Goal: Task Accomplishment & Management: Manage account settings

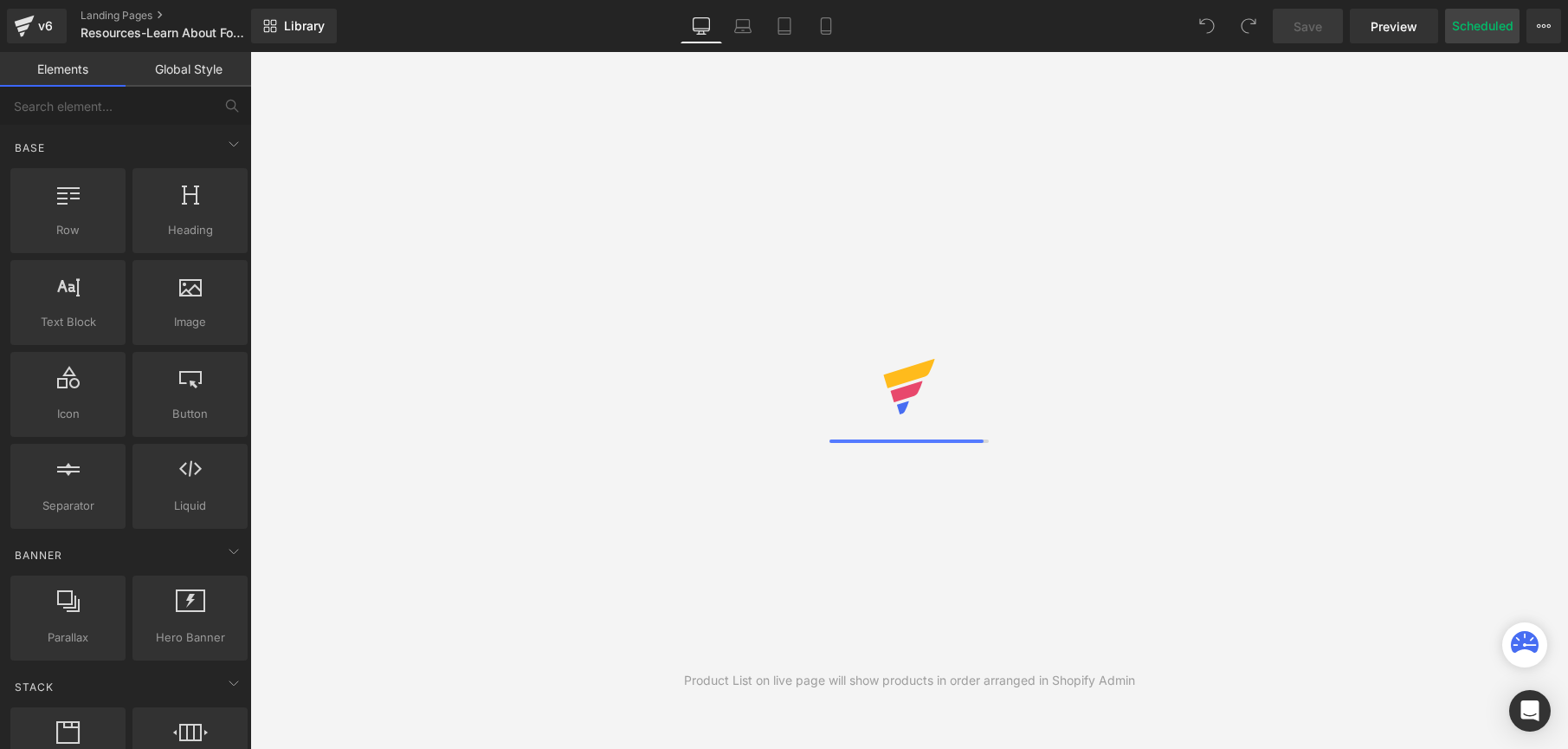
click at [1483, 30] on button "Scheduled" at bounding box center [1482, 26] width 74 height 35
select select
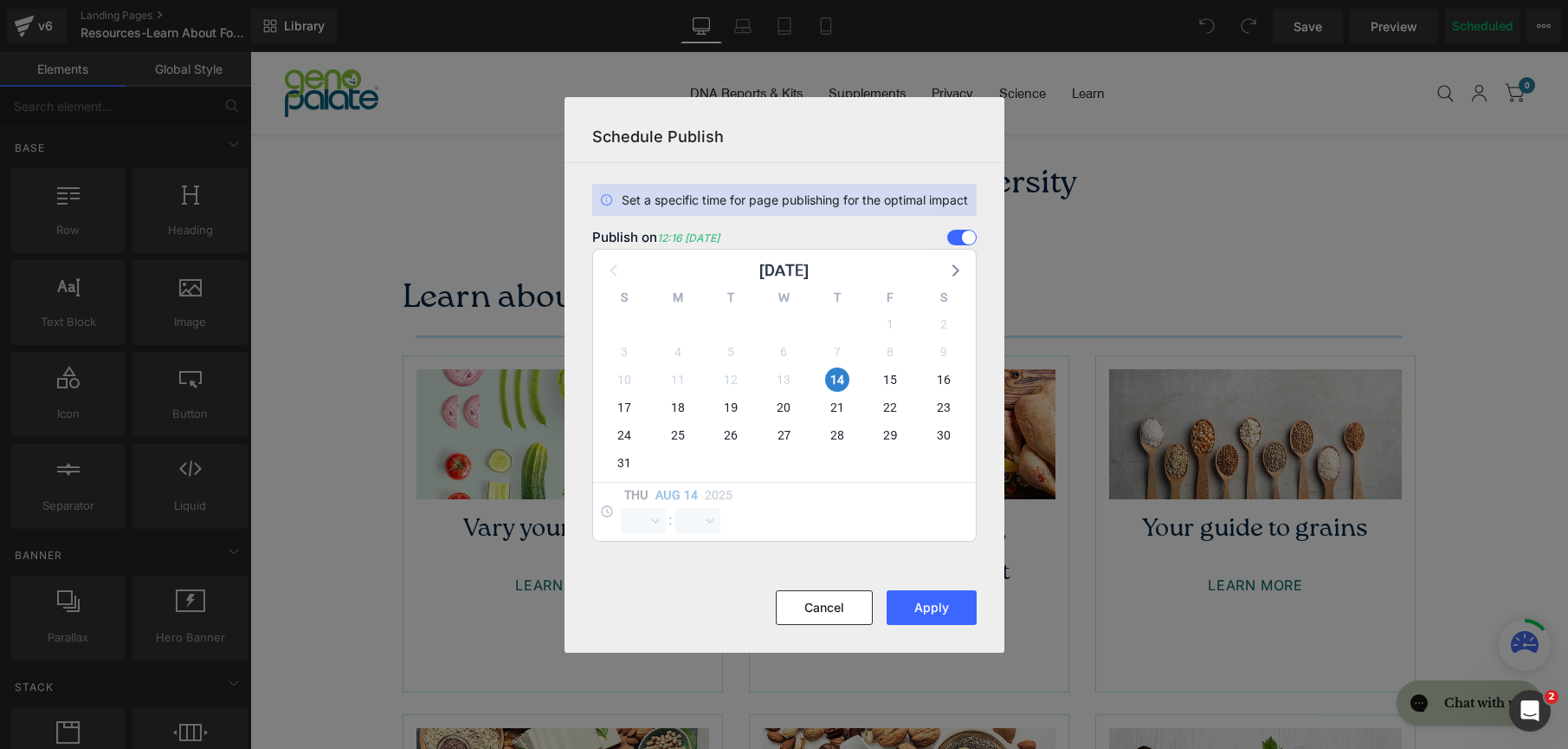
click at [962, 243] on span at bounding box center [962, 237] width 30 height 15
click at [0, 0] on input "checkbox" at bounding box center [0, 0] width 0 height 0
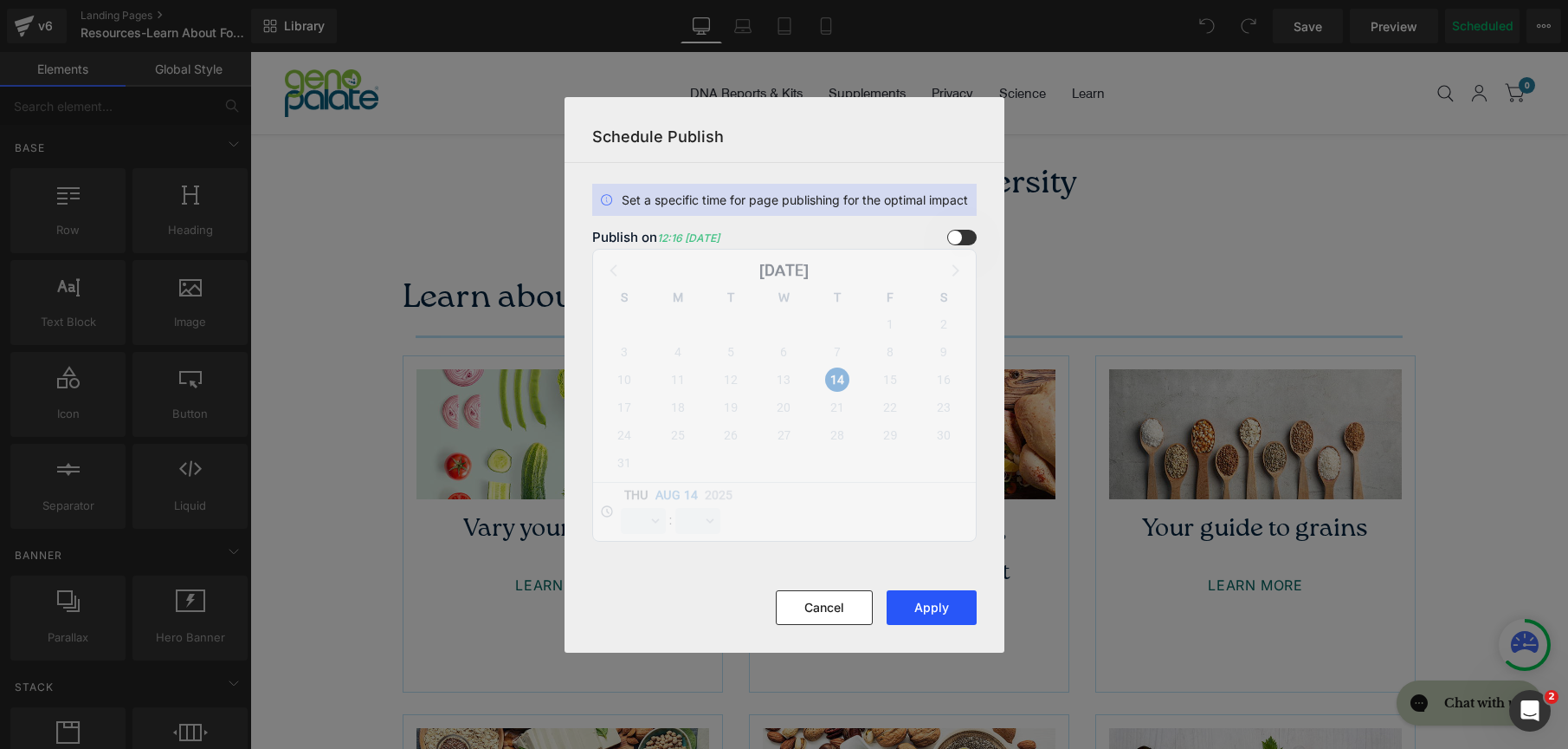
click at [961, 606] on button "Apply" at bounding box center [931, 607] width 90 height 35
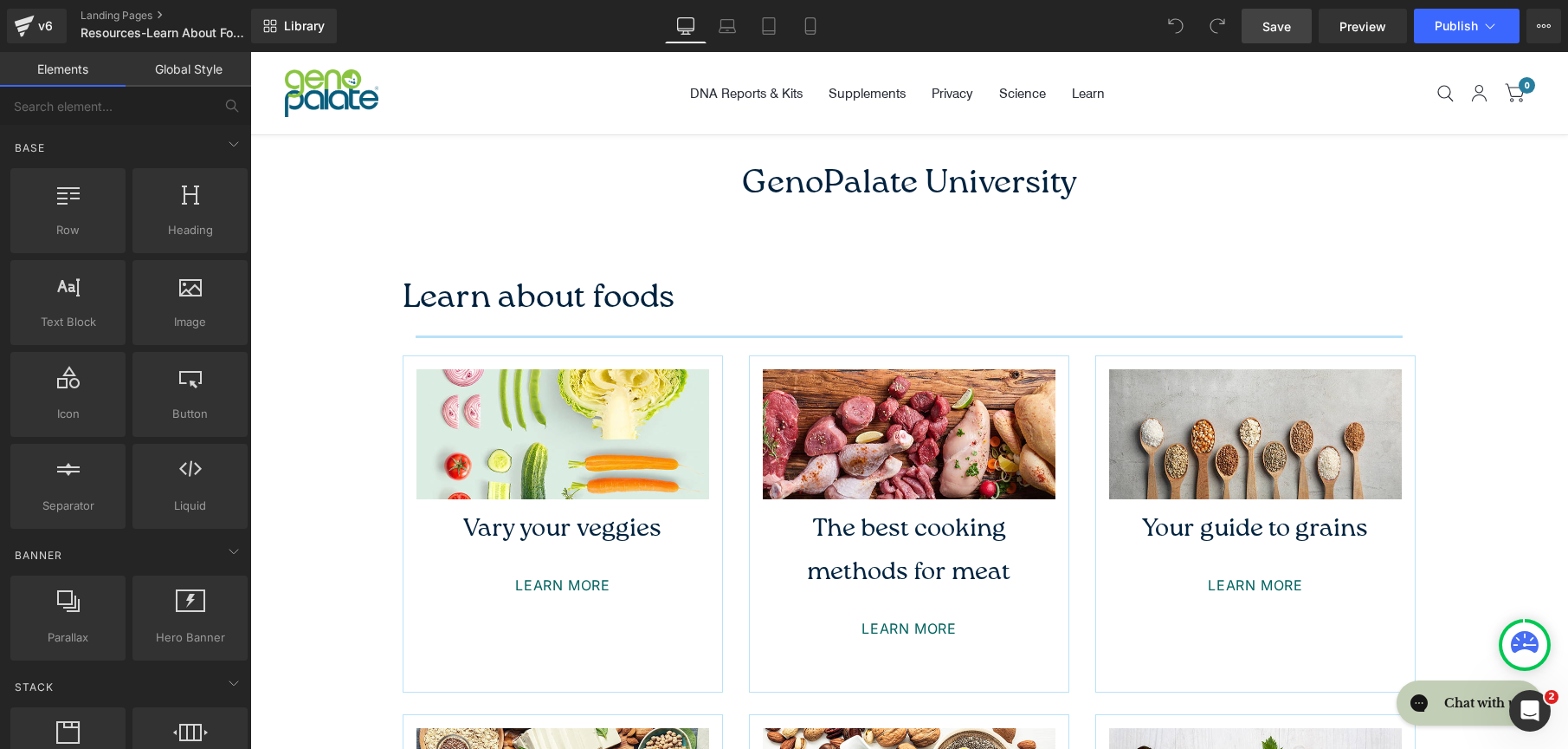
click at [1289, 41] on link "Save" at bounding box center [1276, 26] width 70 height 35
click at [140, 10] on link "Landing Pages" at bounding box center [180, 15] width 199 height 13
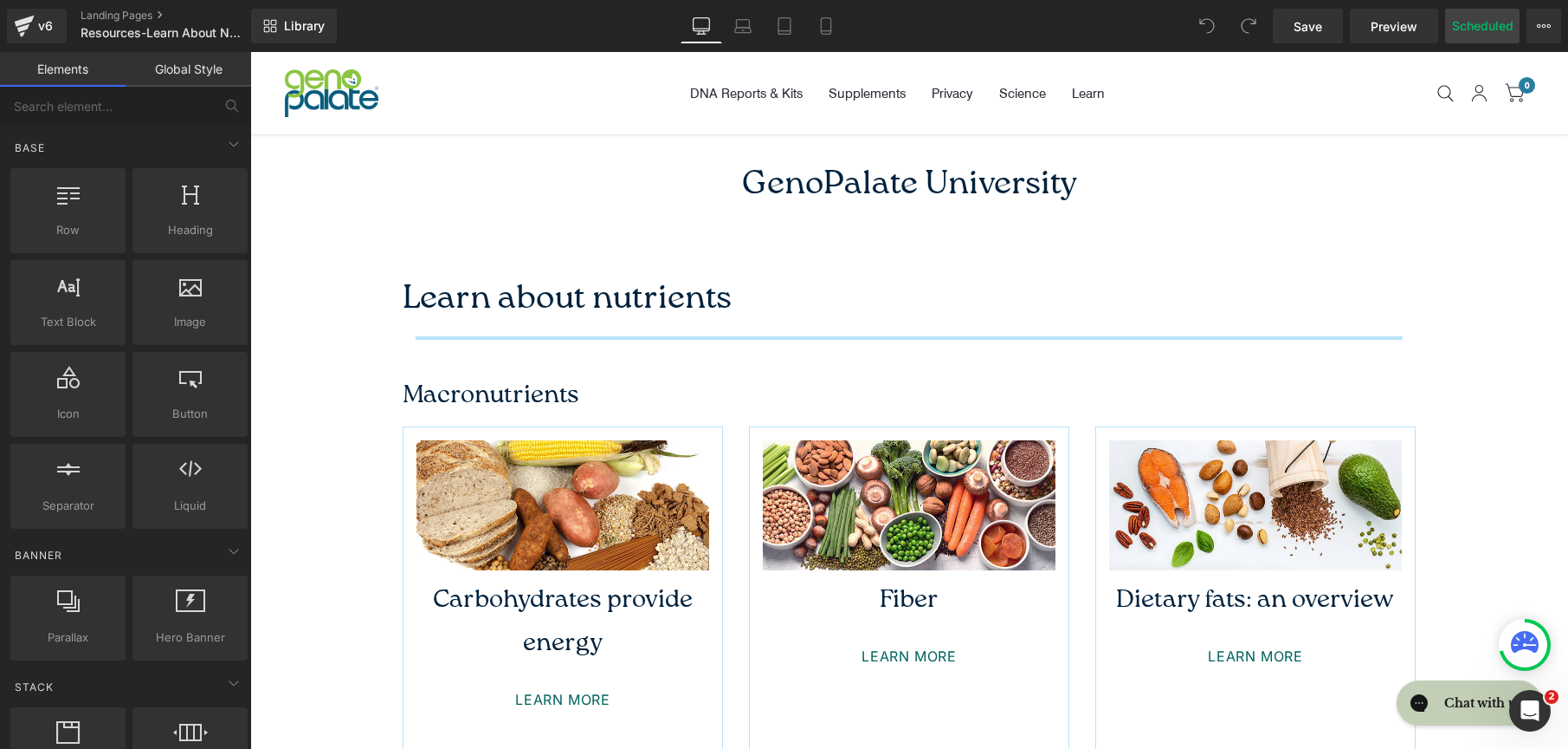
click at [1462, 21] on button "Scheduled" at bounding box center [1482, 26] width 74 height 35
select select
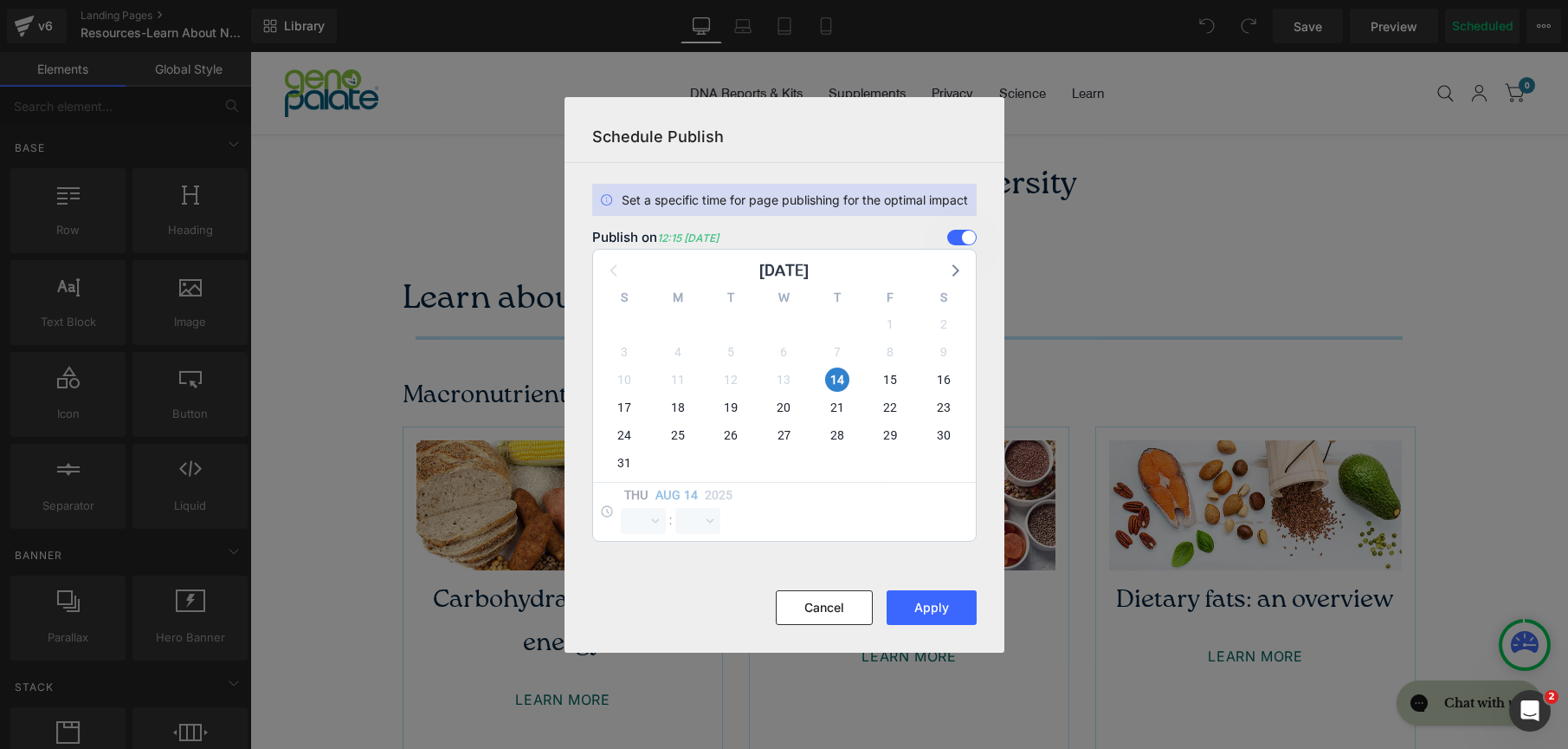
click at [953, 232] on span at bounding box center [962, 237] width 30 height 15
click at [0, 0] on input "checkbox" at bounding box center [0, 0] width 0 height 0
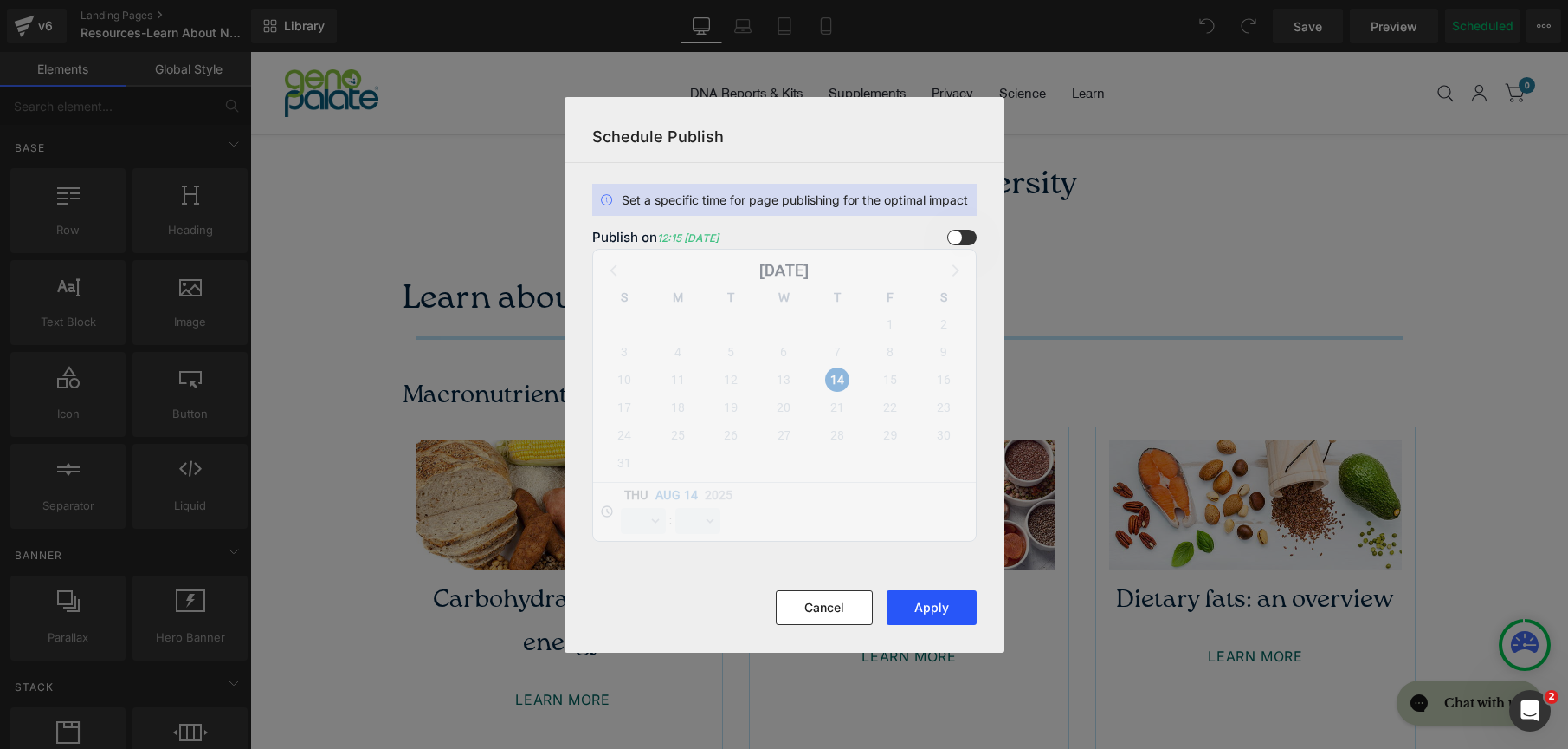
click at [927, 623] on button "Apply" at bounding box center [931, 607] width 90 height 35
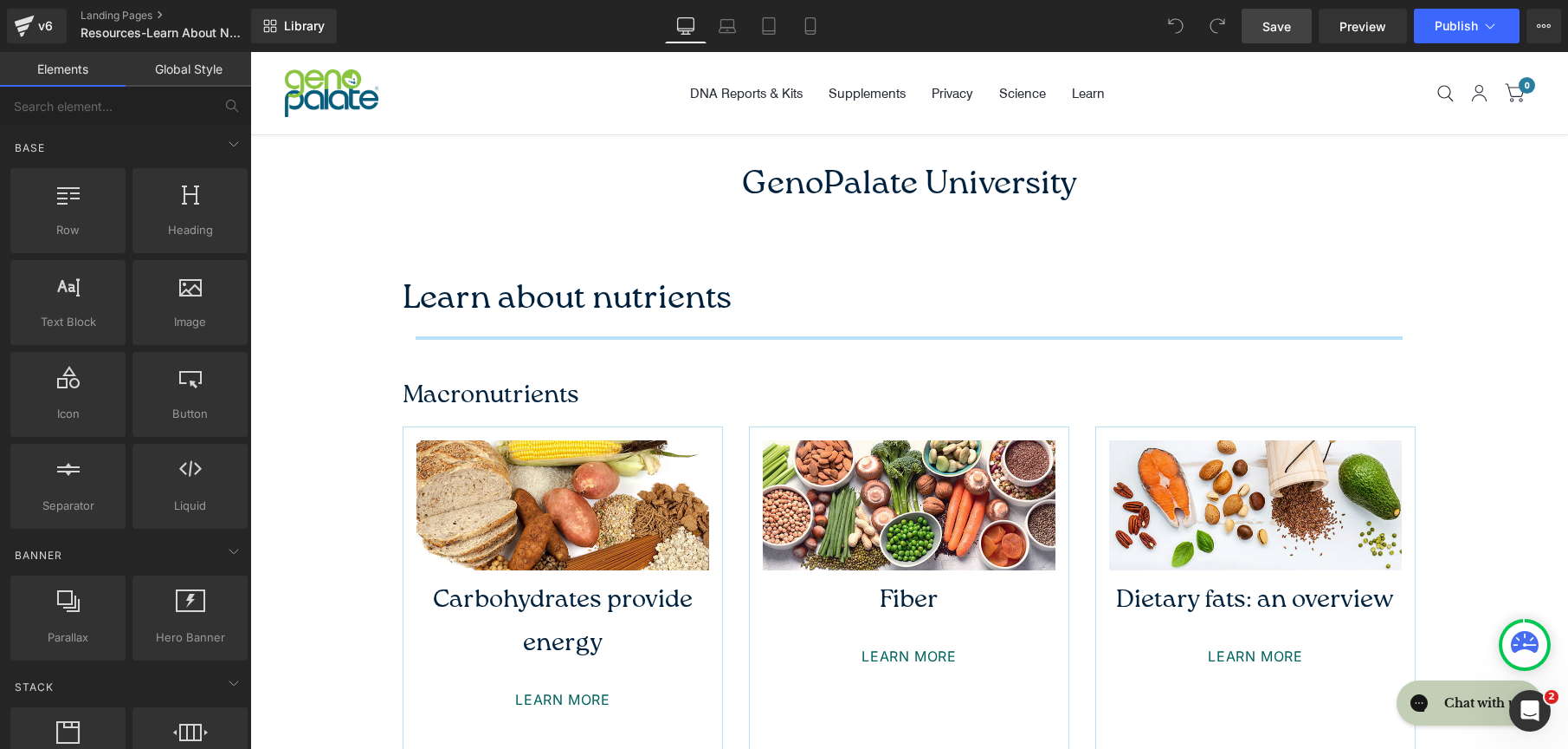
click at [1278, 21] on span "Save" at bounding box center [1277, 26] width 29 height 18
click at [97, 16] on link "Landing Pages" at bounding box center [180, 15] width 199 height 13
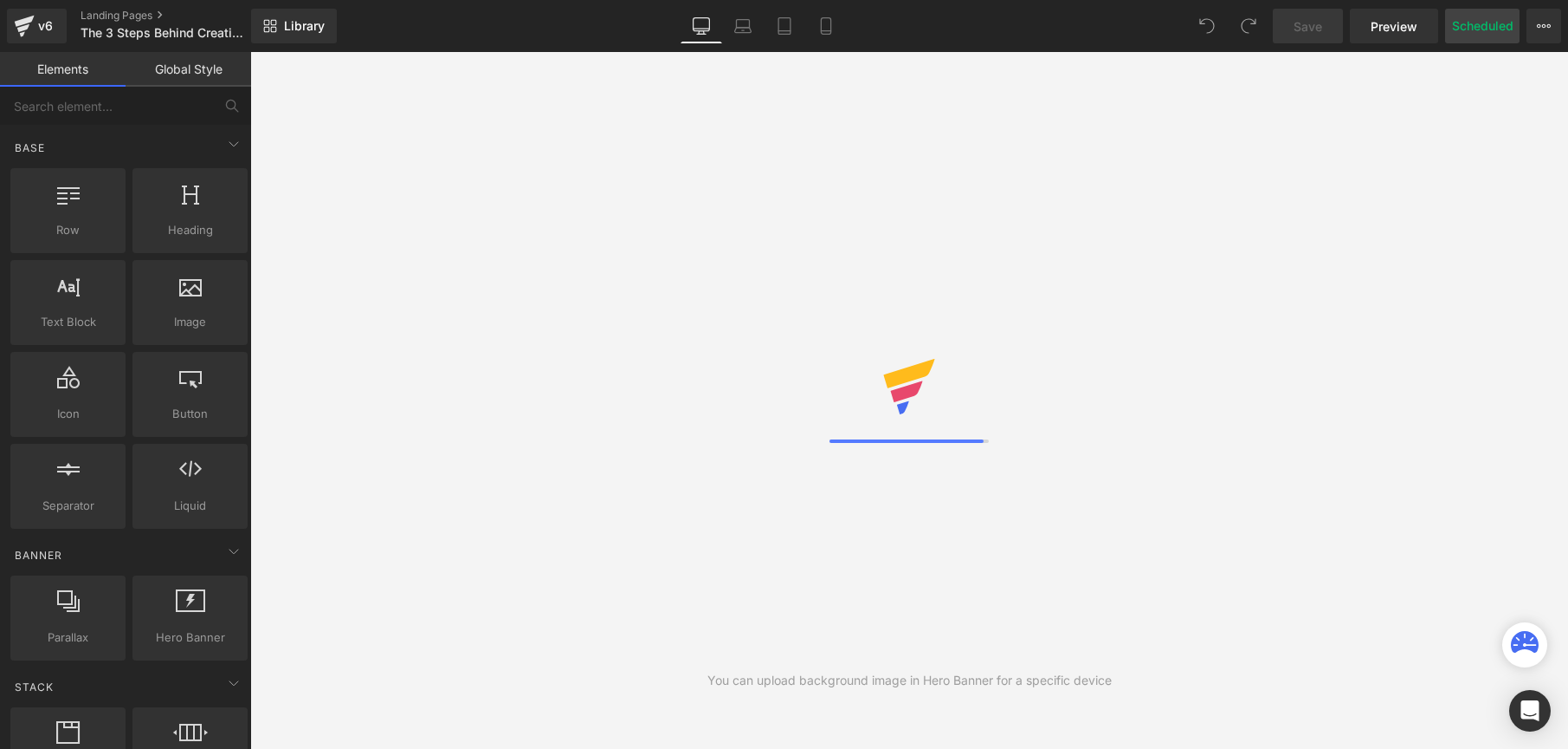
click at [1491, 36] on button "Scheduled" at bounding box center [1482, 26] width 74 height 35
select select
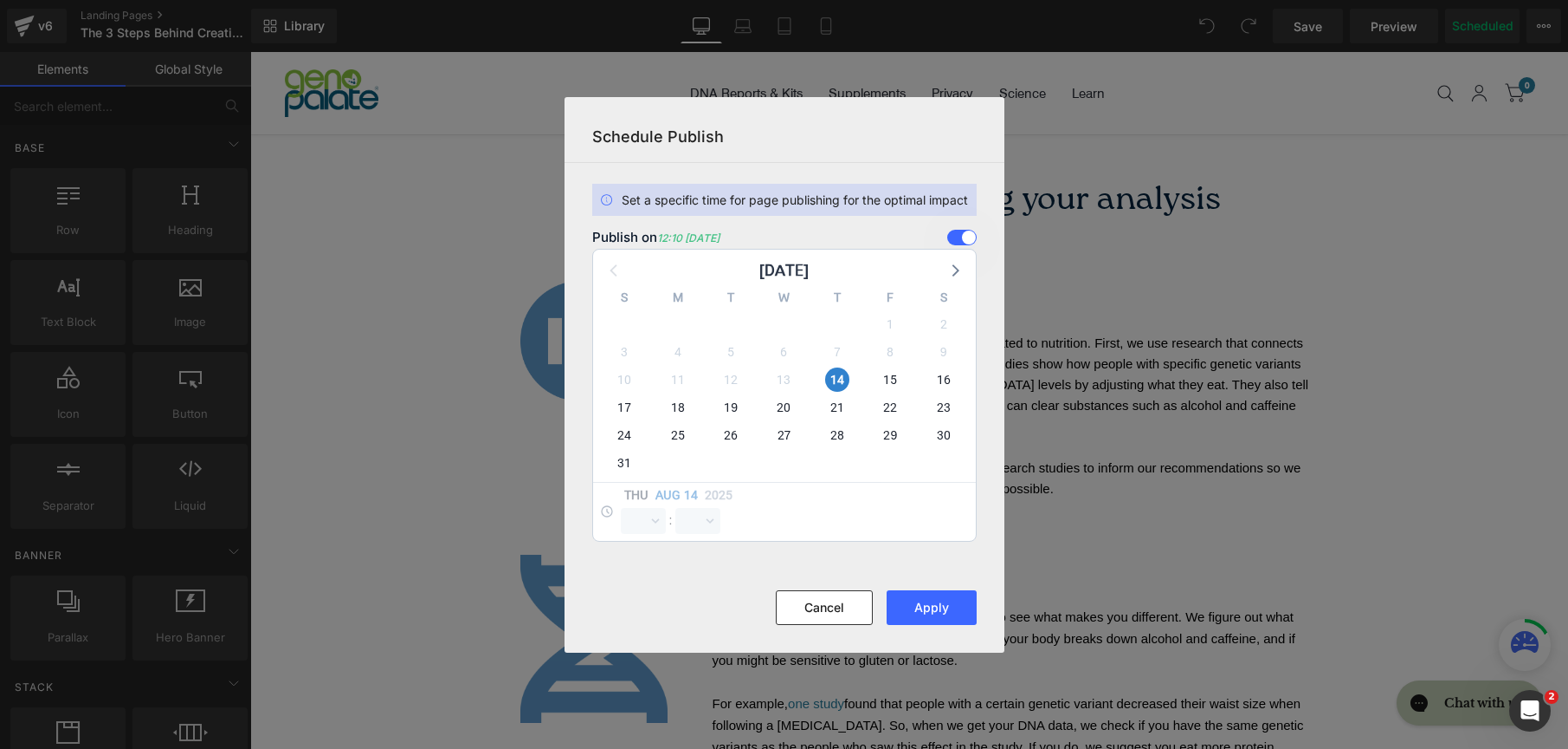
click at [967, 232] on span at bounding box center [962, 237] width 30 height 15
click at [0, 0] on input "checkbox" at bounding box center [0, 0] width 0 height 0
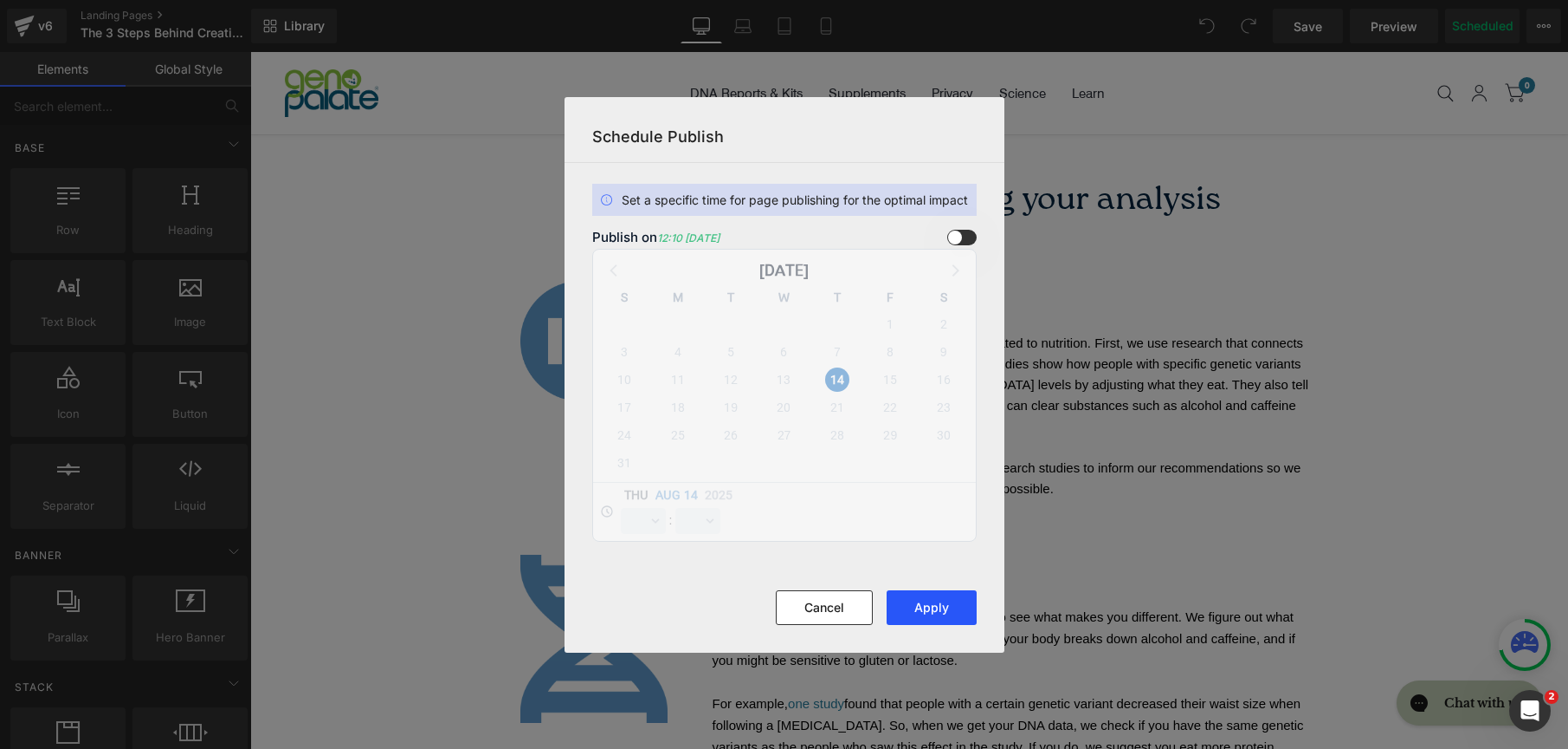
click at [916, 613] on button "Apply" at bounding box center [931, 607] width 90 height 35
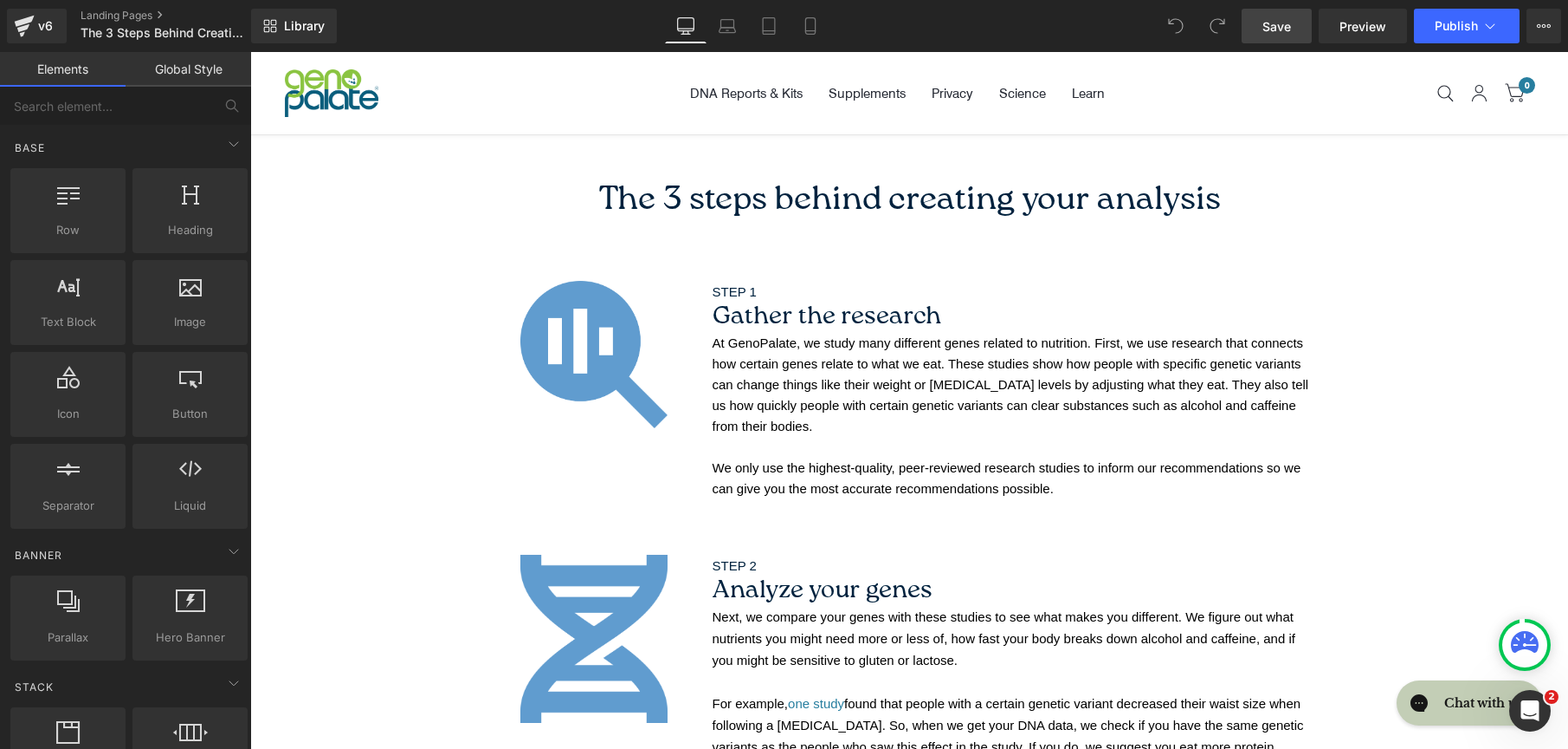
click at [1279, 34] on span "Save" at bounding box center [1277, 26] width 29 height 18
click at [131, 13] on link "Landing Pages" at bounding box center [180, 15] width 199 height 13
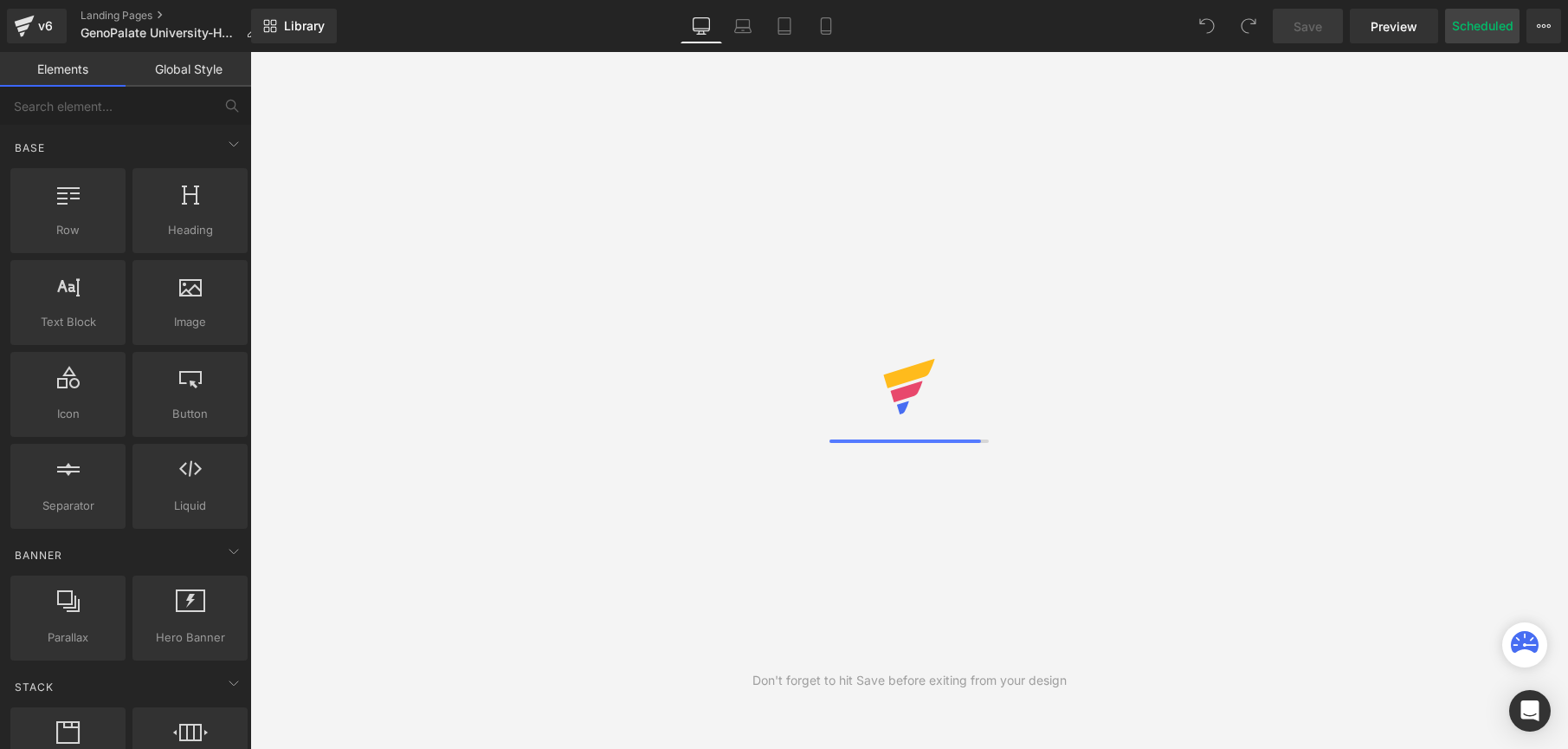
click at [1500, 31] on button "Scheduled" at bounding box center [1482, 26] width 74 height 35
select select
